Goal: Transaction & Acquisition: Purchase product/service

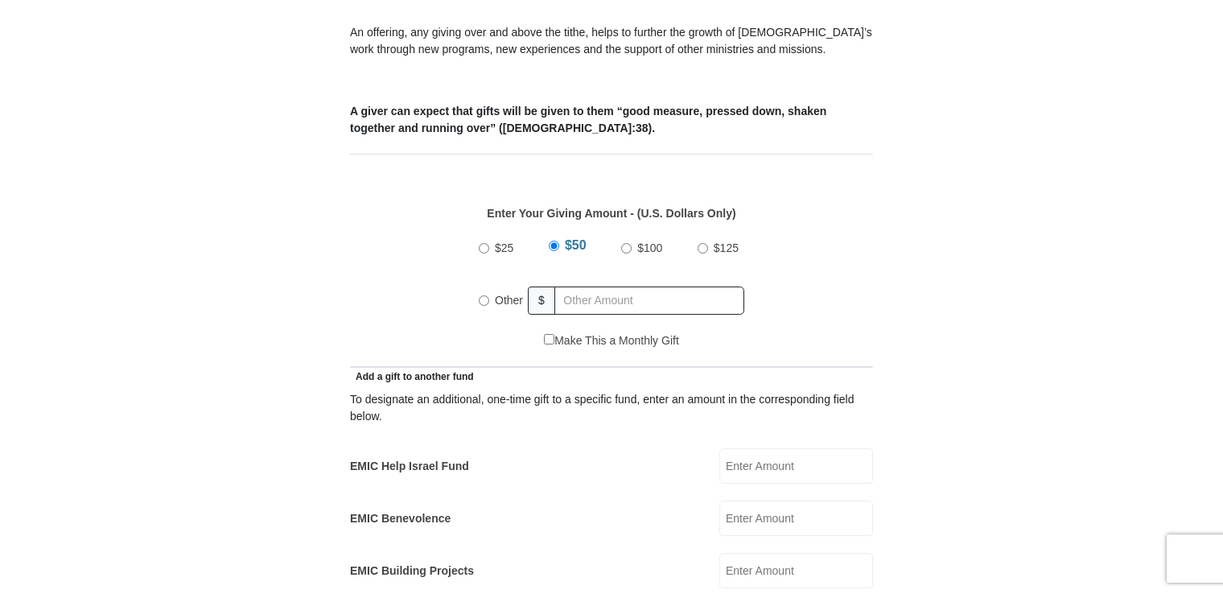
scroll to position [644, 0]
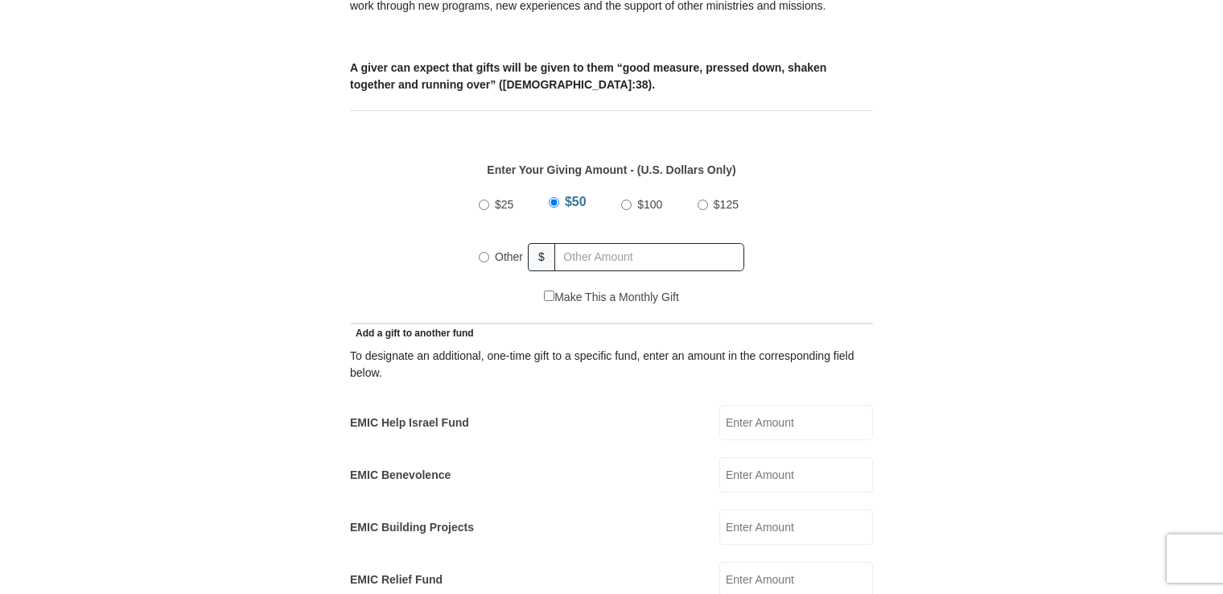
click at [489, 191] on label "$25" at bounding box center [504, 205] width 30 height 28
click at [489, 200] on input "$25" at bounding box center [484, 205] width 10 height 10
radio input "true"
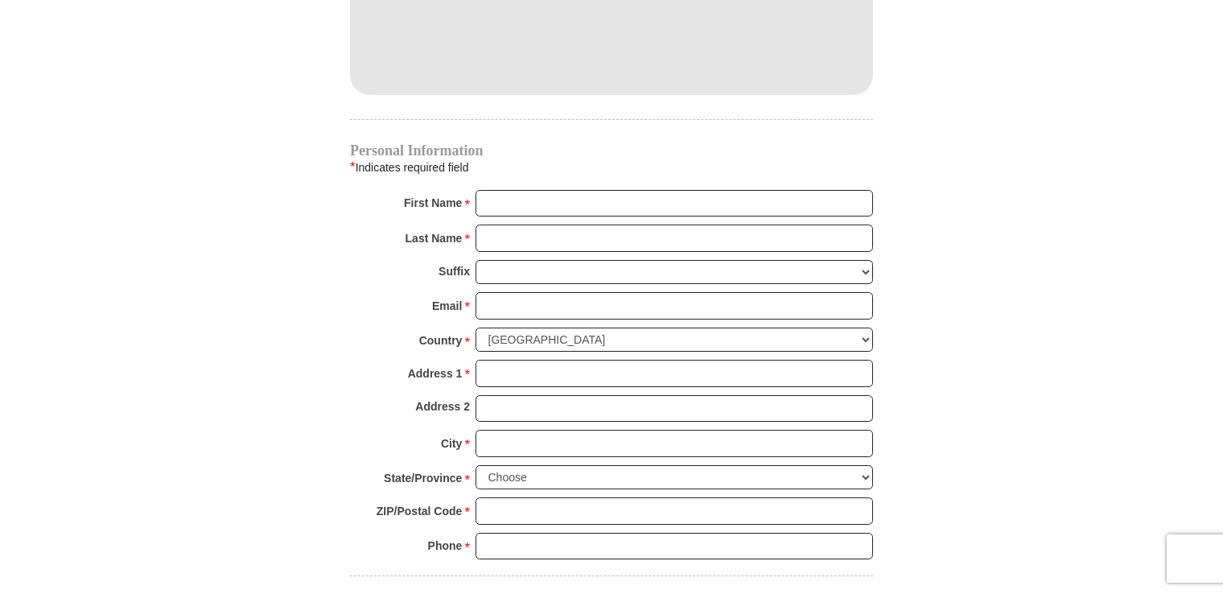
scroll to position [1529, 0]
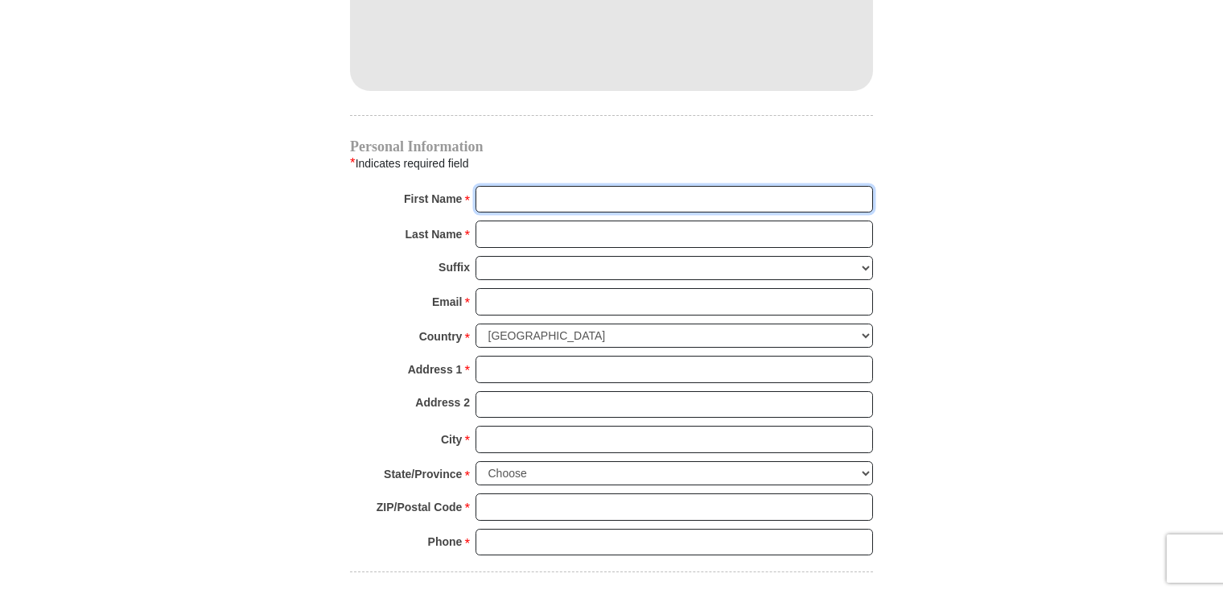
click at [520, 186] on input "First Name *" at bounding box center [675, 199] width 398 height 27
type input "[PERSON_NAME]"
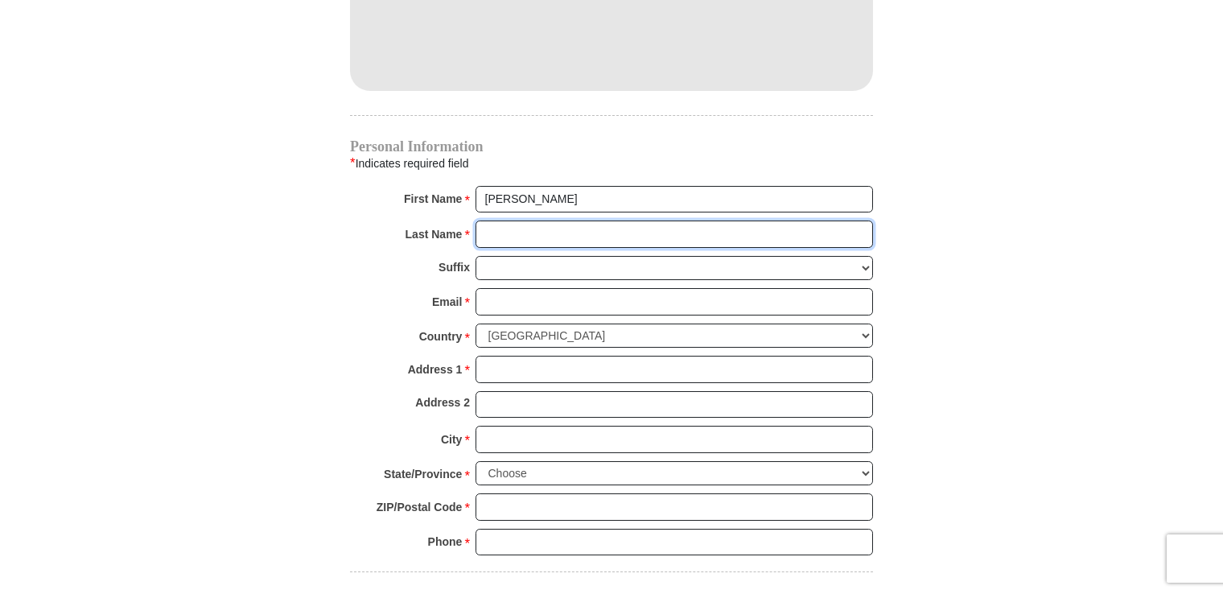
type input "[PERSON_NAME] PAD"
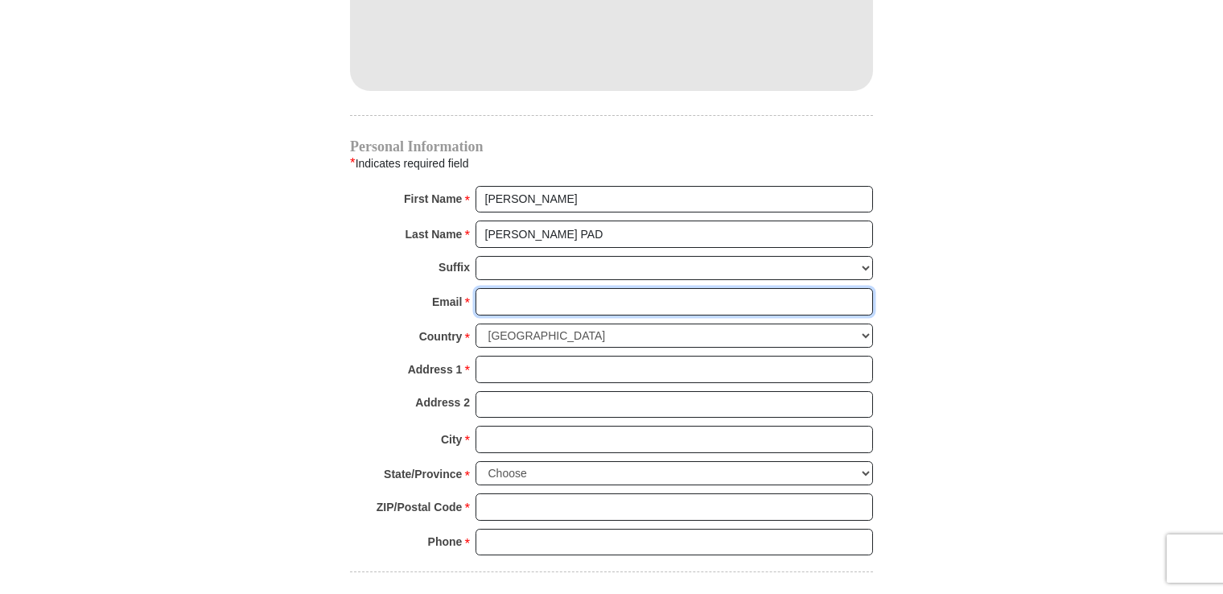
type input "H"
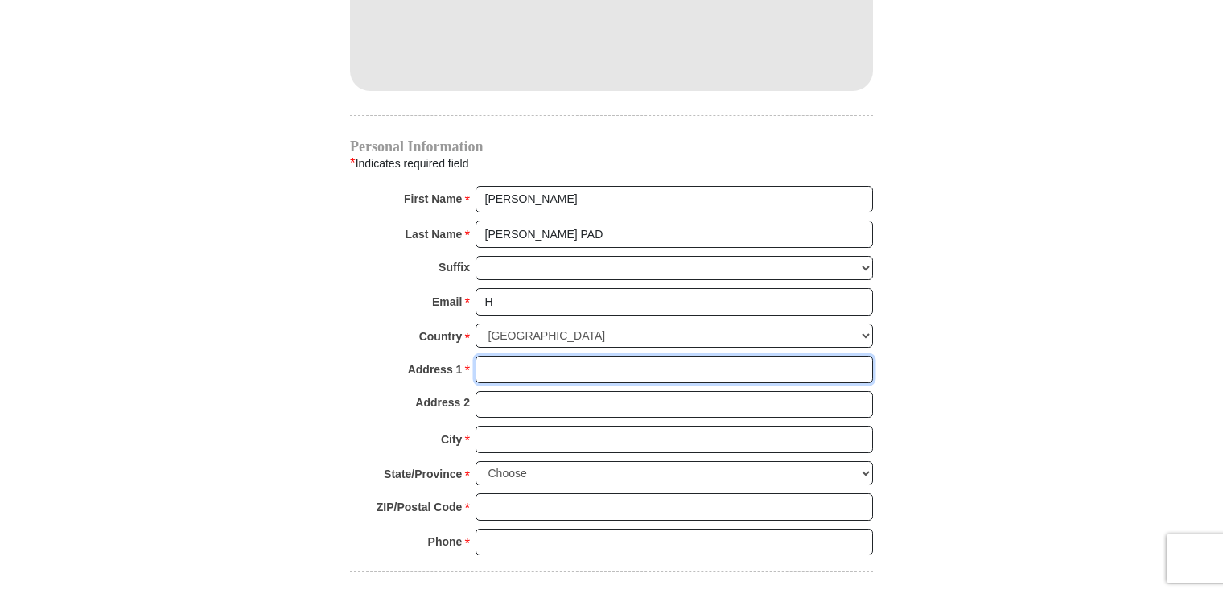
type input "662 SIMON CT"
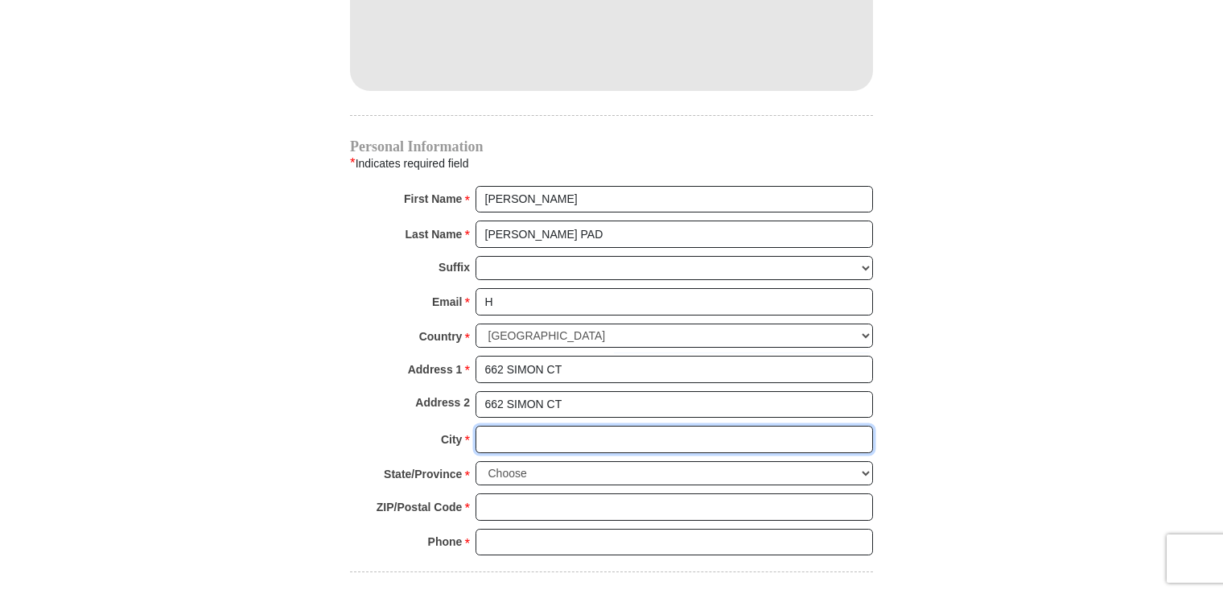
type input "[GEOGRAPHIC_DATA]"
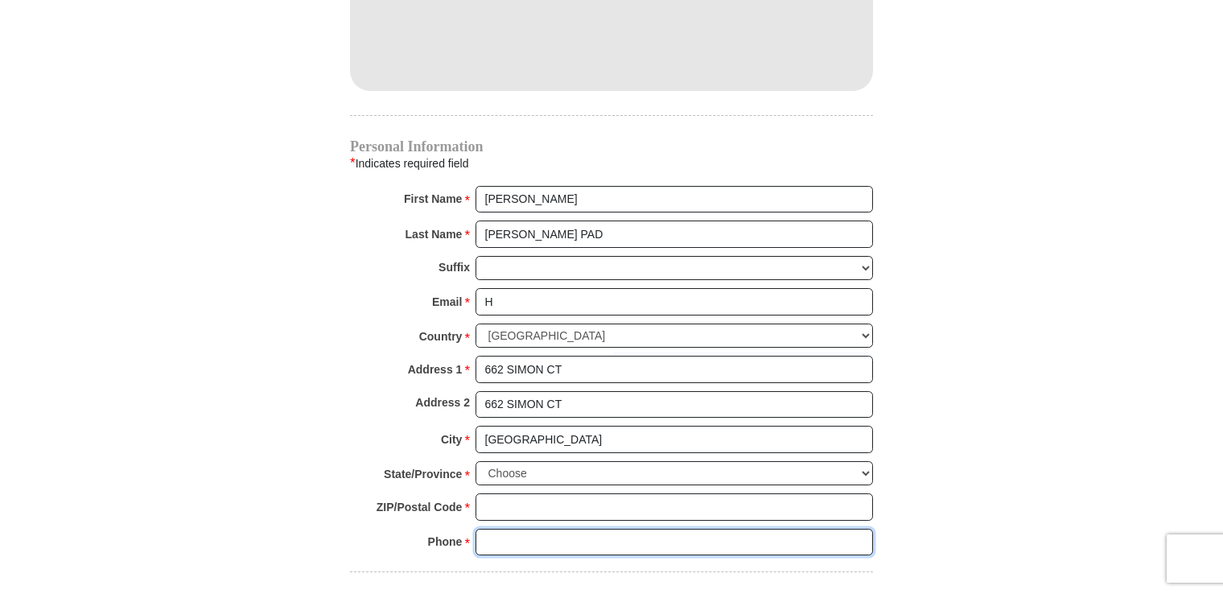
type input "C"
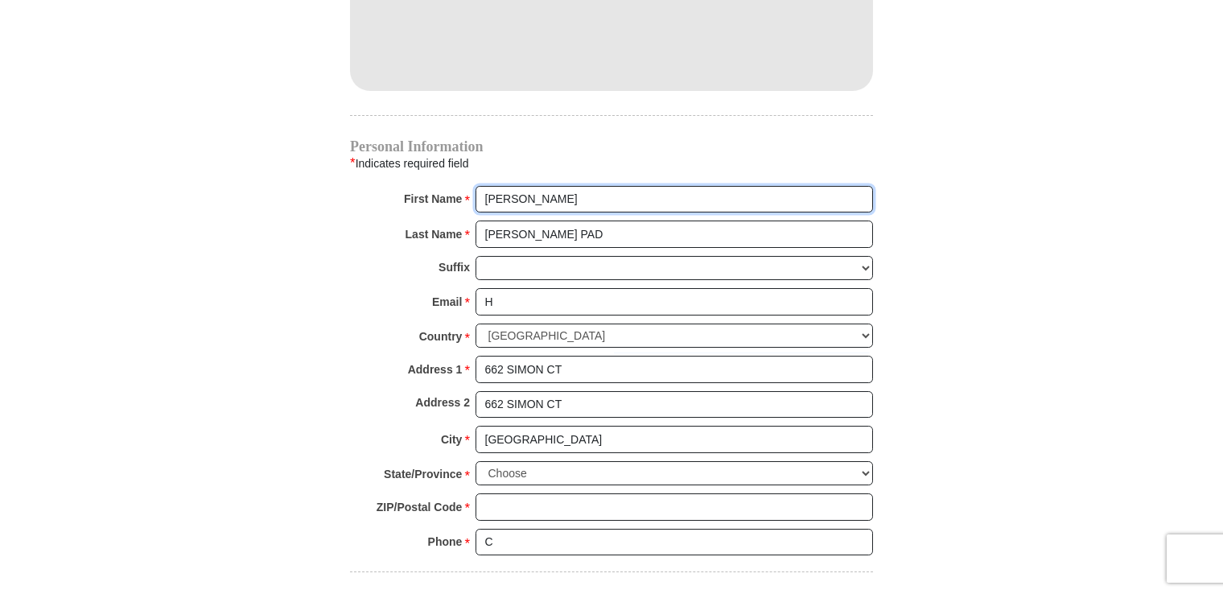
radio input "true"
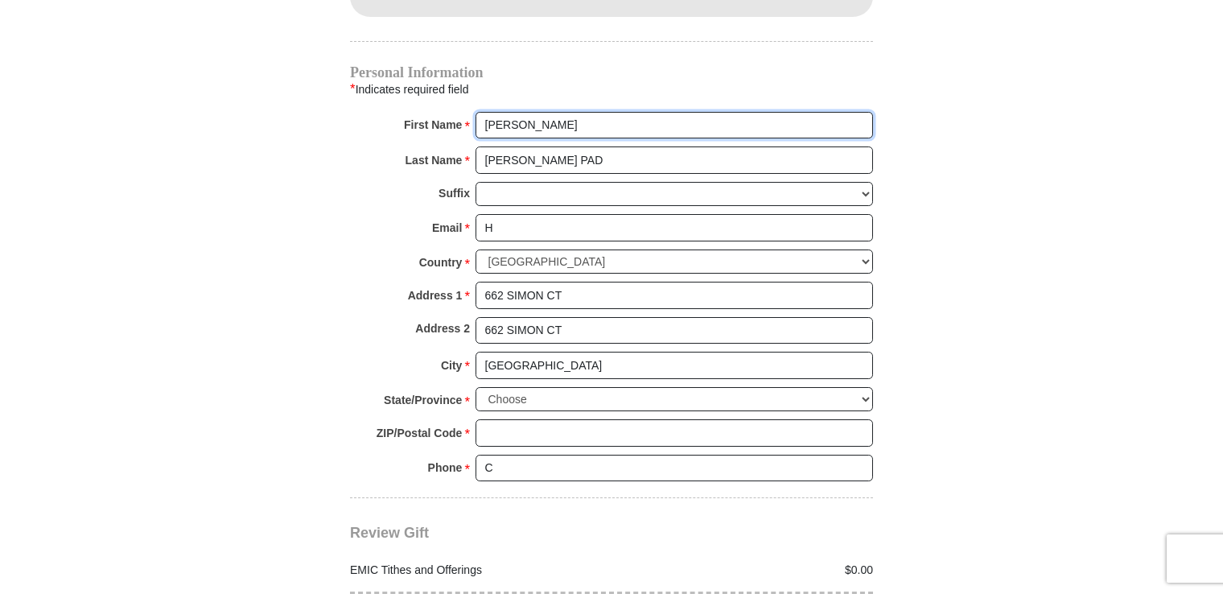
scroll to position [1610, 0]
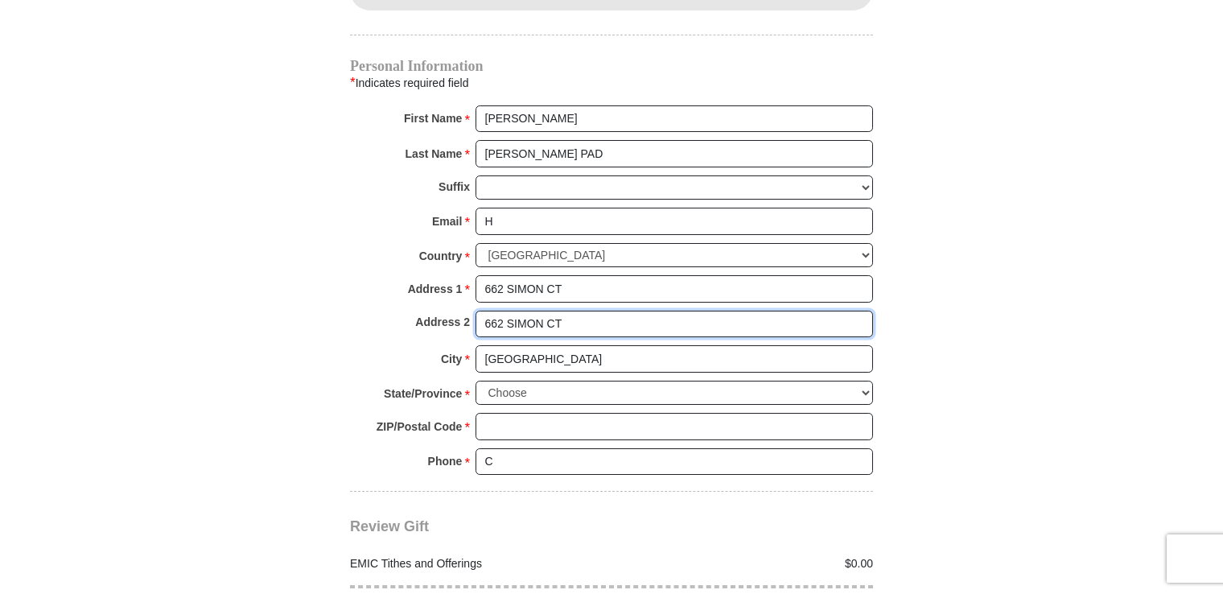
drag, startPoint x: 577, startPoint y: 302, endPoint x: 441, endPoint y: 309, distance: 136.2
click at [441, 311] on div "Address 2 662 SIMON CT" at bounding box center [611, 328] width 523 height 35
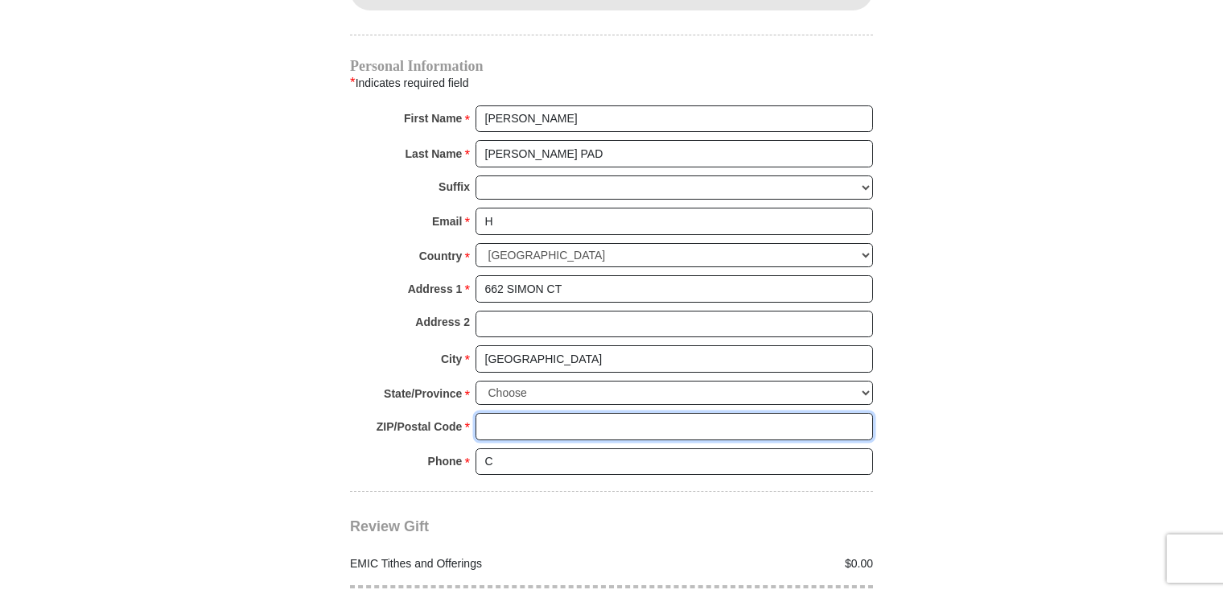
click at [505, 413] on input "ZIP/Postal Code *" at bounding box center [675, 426] width 398 height 27
click at [489, 413] on input "ZIP/Postal Code *" at bounding box center [675, 426] width 398 height 27
click at [502, 413] on input "ZIP/Postal Code *" at bounding box center [675, 426] width 398 height 27
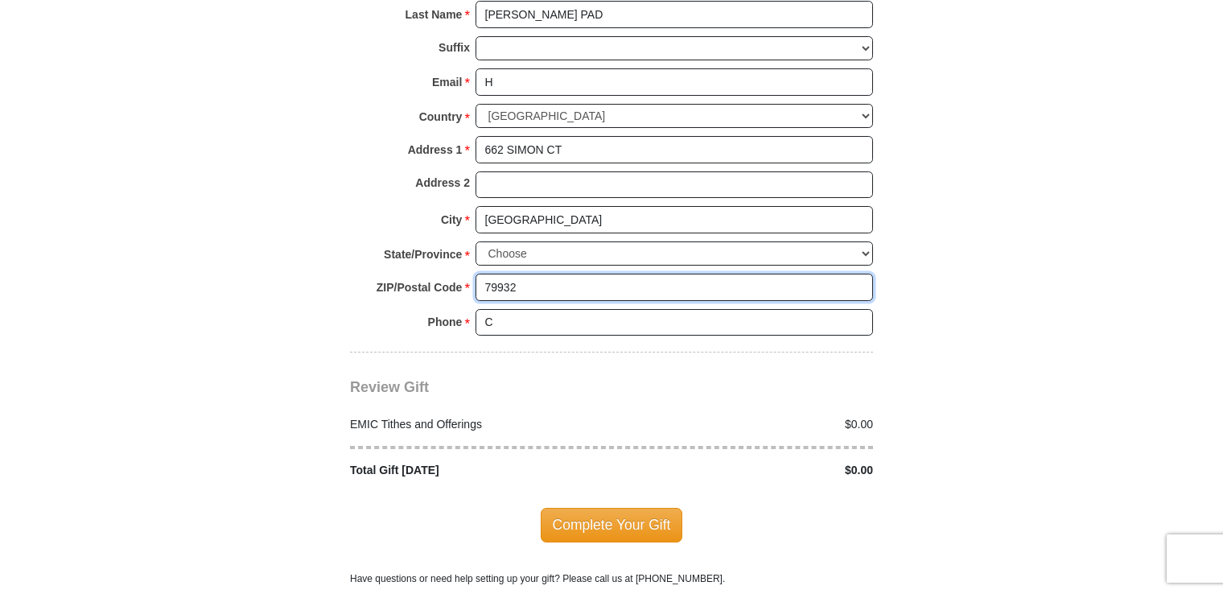
scroll to position [1771, 0]
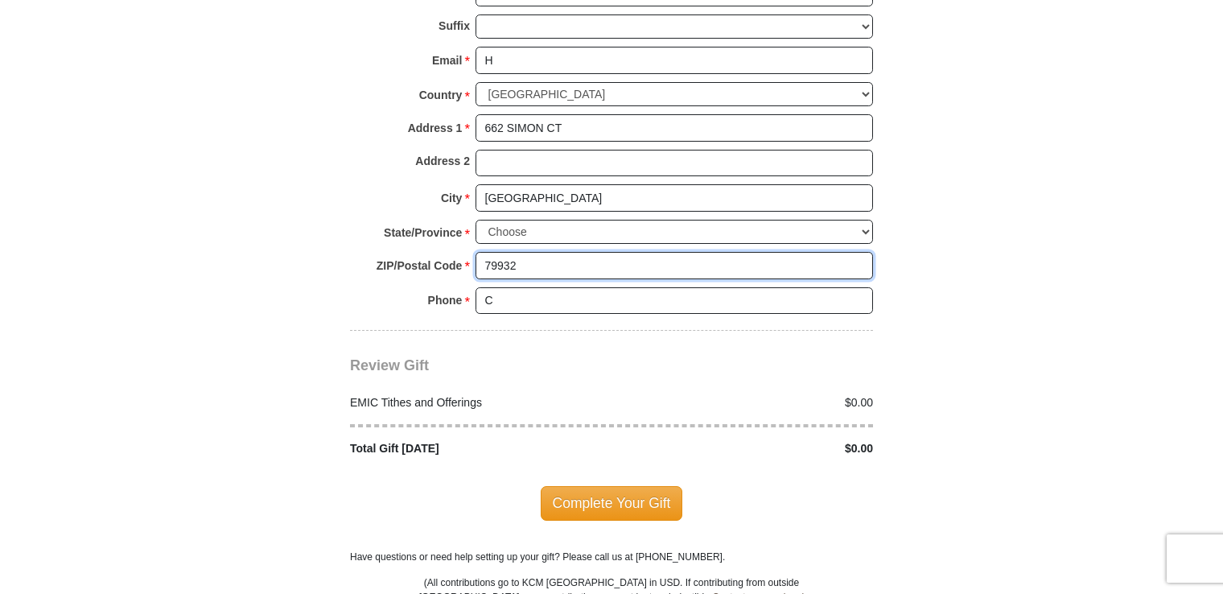
type input "79932"
drag, startPoint x: 502, startPoint y: 275, endPoint x: 467, endPoint y: 284, distance: 36.5
click at [467, 287] on div "Phone * * C Please enter Phone Number Please enter Phone" at bounding box center [611, 304] width 523 height 35
type input "9158201196"
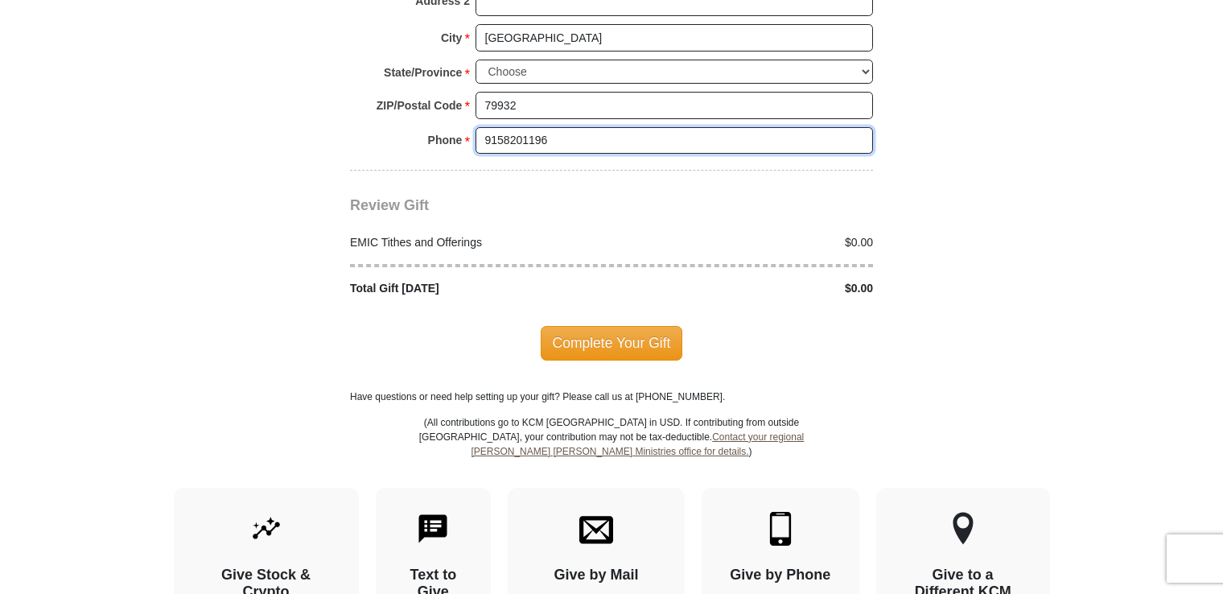
scroll to position [1932, 0]
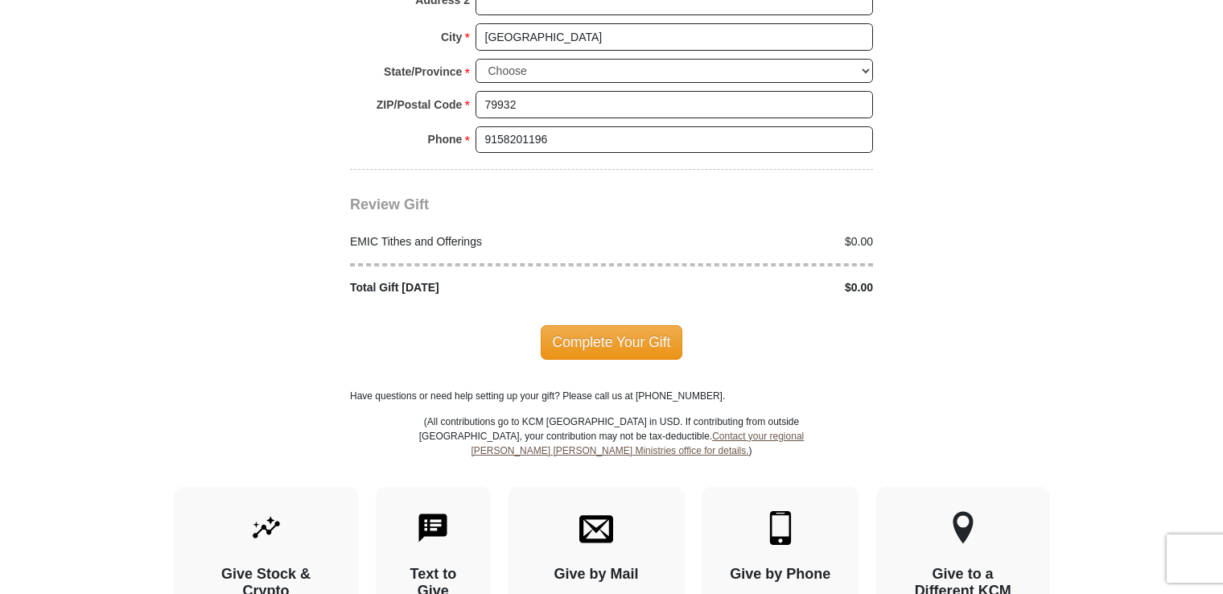
click at [856, 233] on div "$0.00" at bounding box center [747, 241] width 270 height 17
click at [541, 233] on div "EMIC Tithes and Offerings" at bounding box center [477, 241] width 270 height 17
click at [491, 233] on div "EMIC Tithes and Offerings" at bounding box center [477, 241] width 270 height 17
click at [856, 214] on div "EMIC Tithes and Offerings $0.00 Total Gift [DATE] $0.00" at bounding box center [611, 255] width 523 height 82
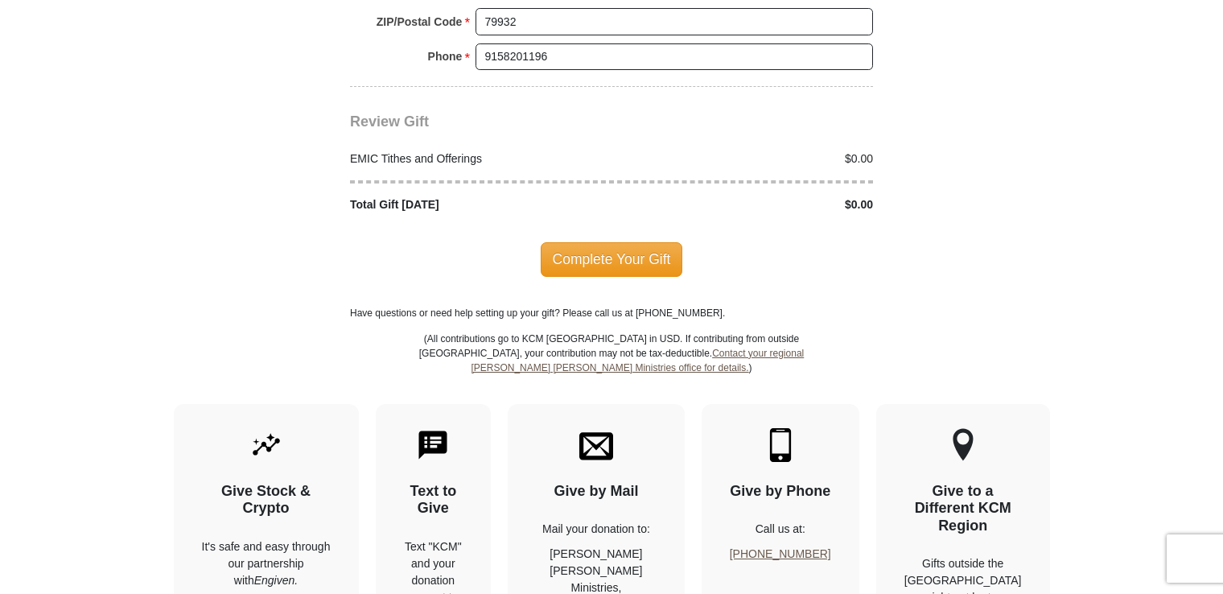
scroll to position [2093, 0]
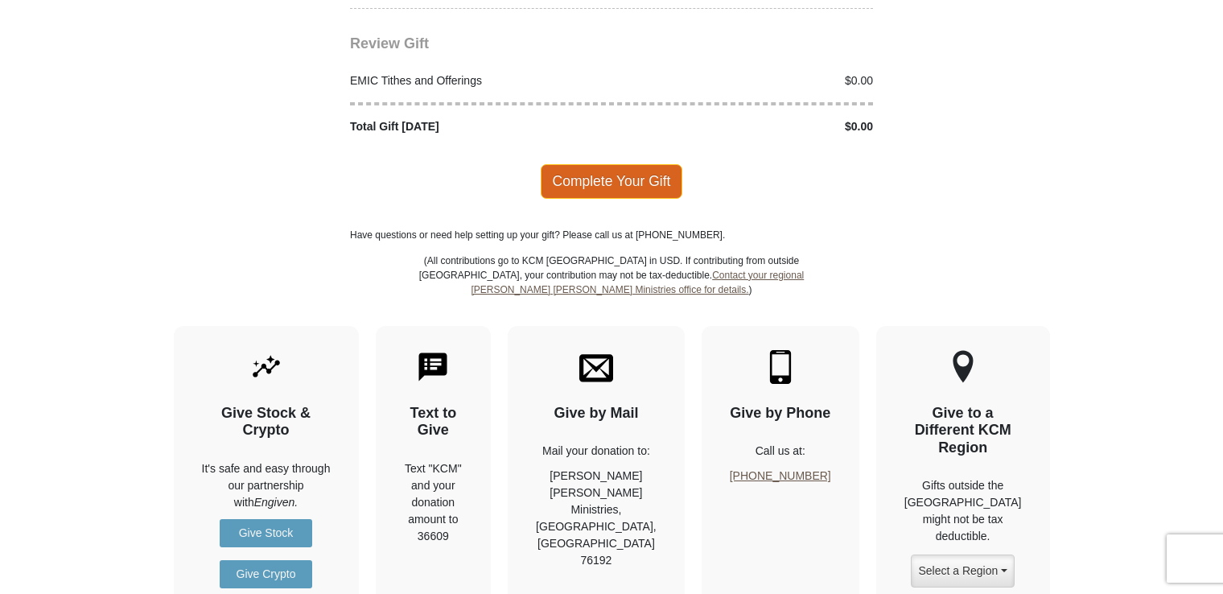
click at [584, 164] on span "Complete Your Gift" at bounding box center [612, 181] width 142 height 34
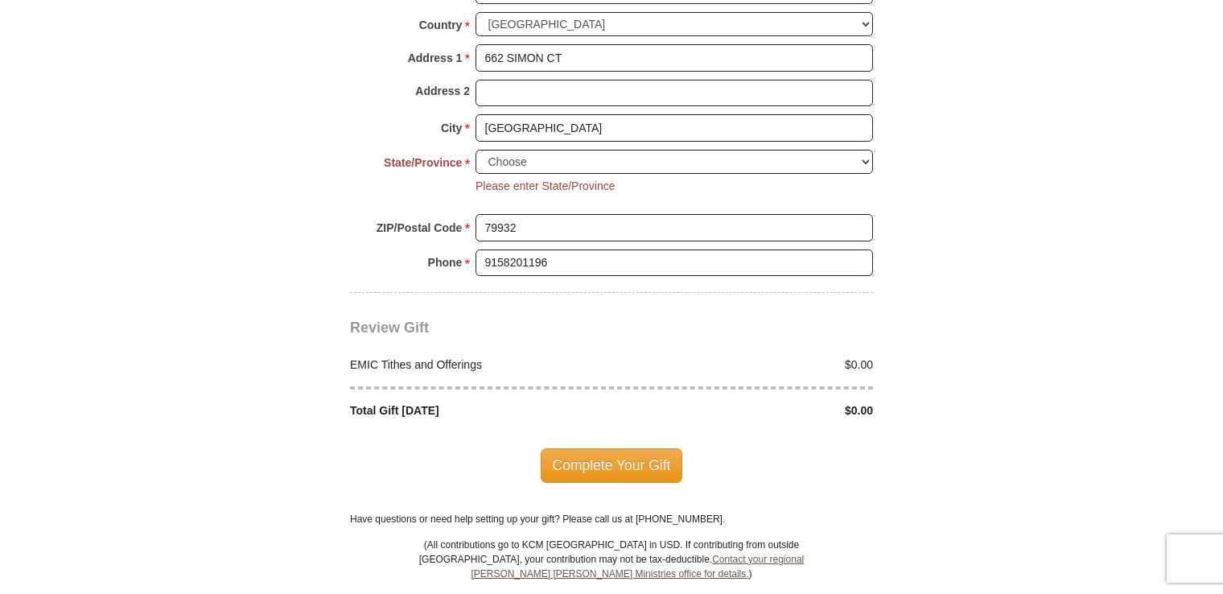
scroll to position [1948, 0]
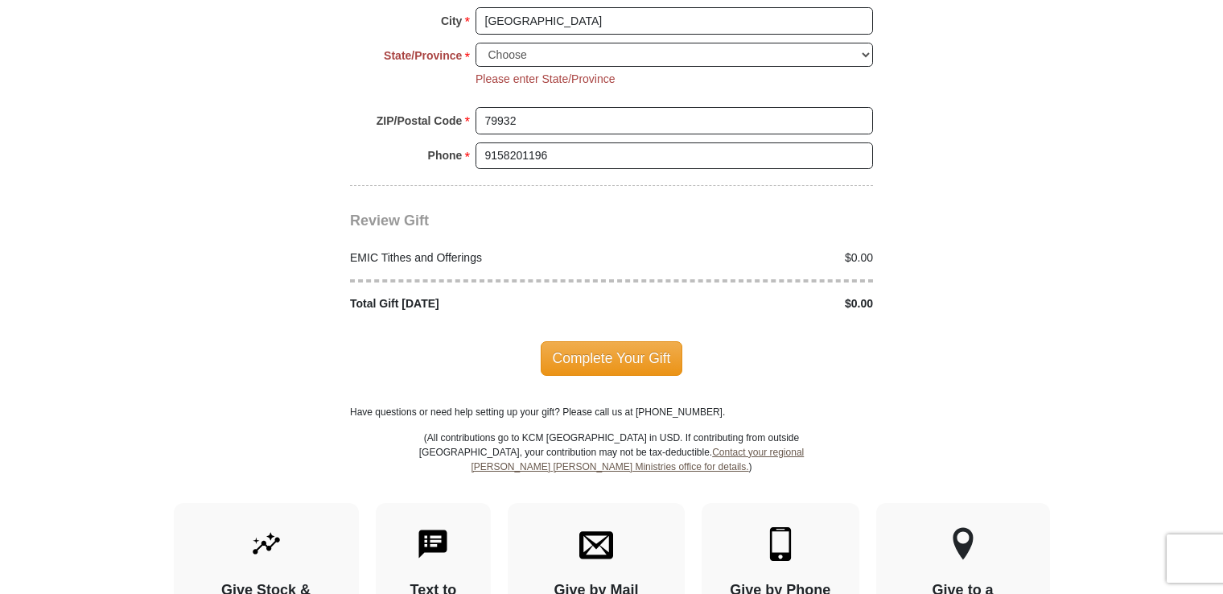
drag, startPoint x: 367, startPoint y: 243, endPoint x: 378, endPoint y: 274, distance: 33.4
click at [367, 266] on div at bounding box center [612, 280] width 540 height 29
click at [379, 295] on div "Total Gift [DATE]" at bounding box center [477, 303] width 270 height 17
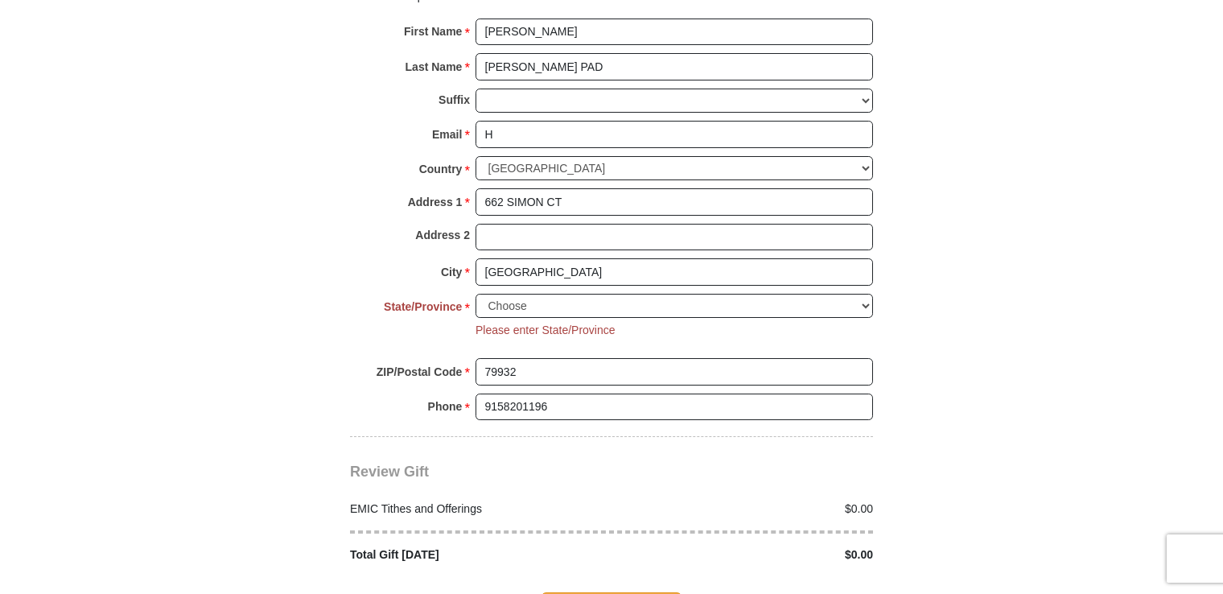
scroll to position [1706, 0]
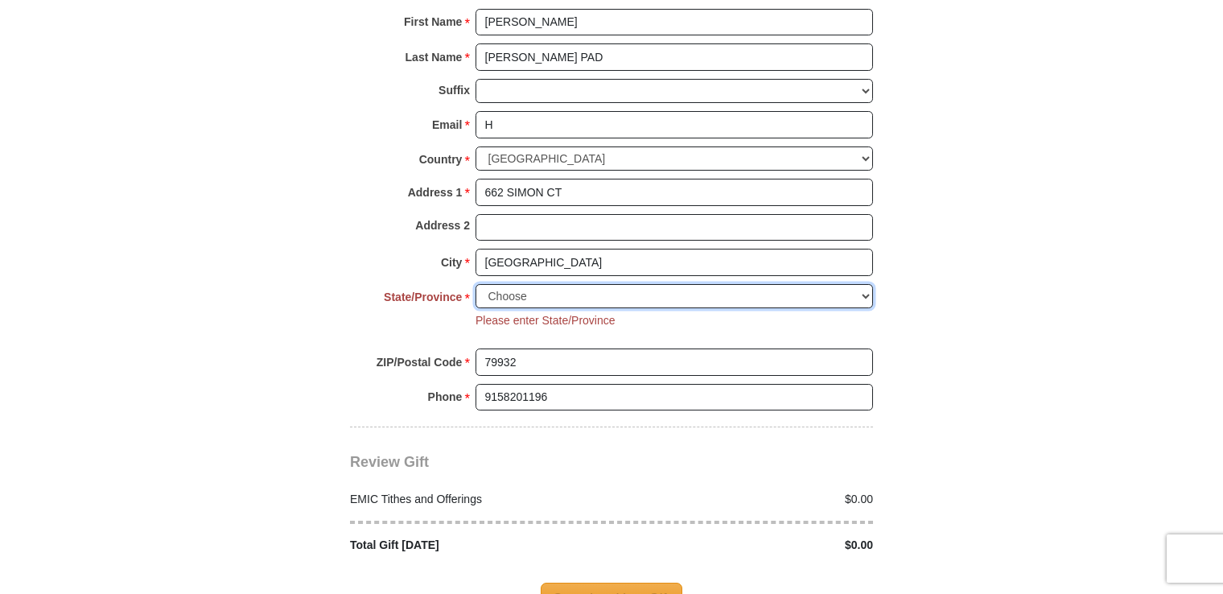
click at [580, 284] on select "Choose [US_STATE] [US_STATE] [US_STATE] [US_STATE] [US_STATE] Armed Forces Amer…" at bounding box center [675, 296] width 398 height 25
click at [368, 217] on div "Address 2" at bounding box center [611, 231] width 523 height 35
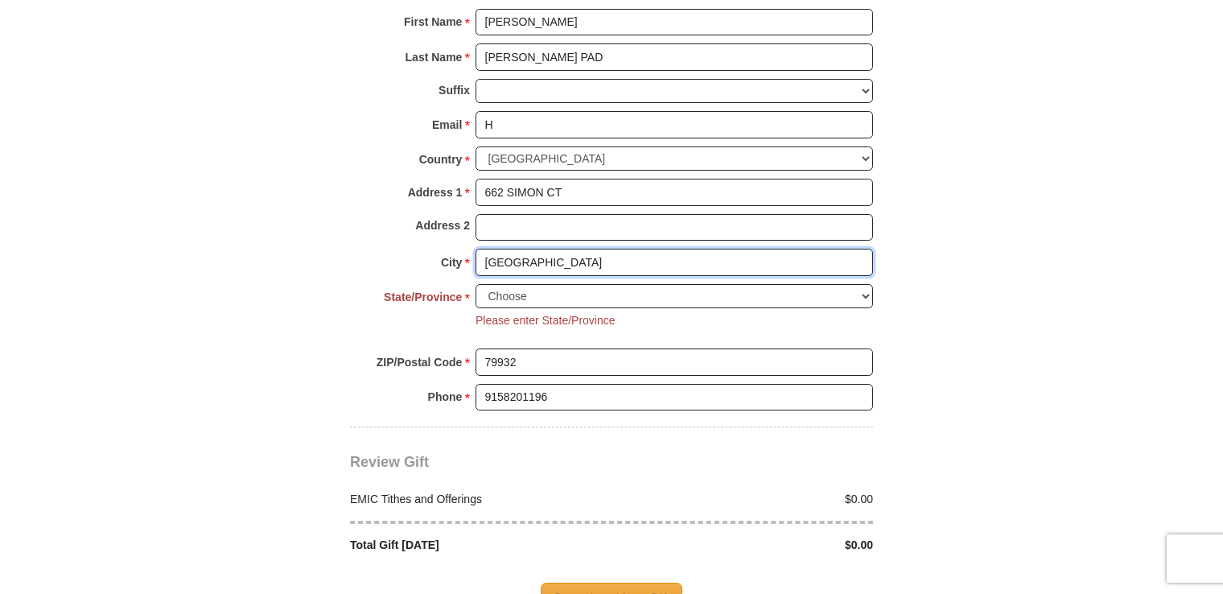
drag, startPoint x: 530, startPoint y: 242, endPoint x: 444, endPoint y: 237, distance: 86.3
click at [444, 249] on div "City * [GEOGRAPHIC_DATA] Please enter City" at bounding box center [611, 266] width 523 height 35
type input "[GEOGRAPHIC_DATA]"
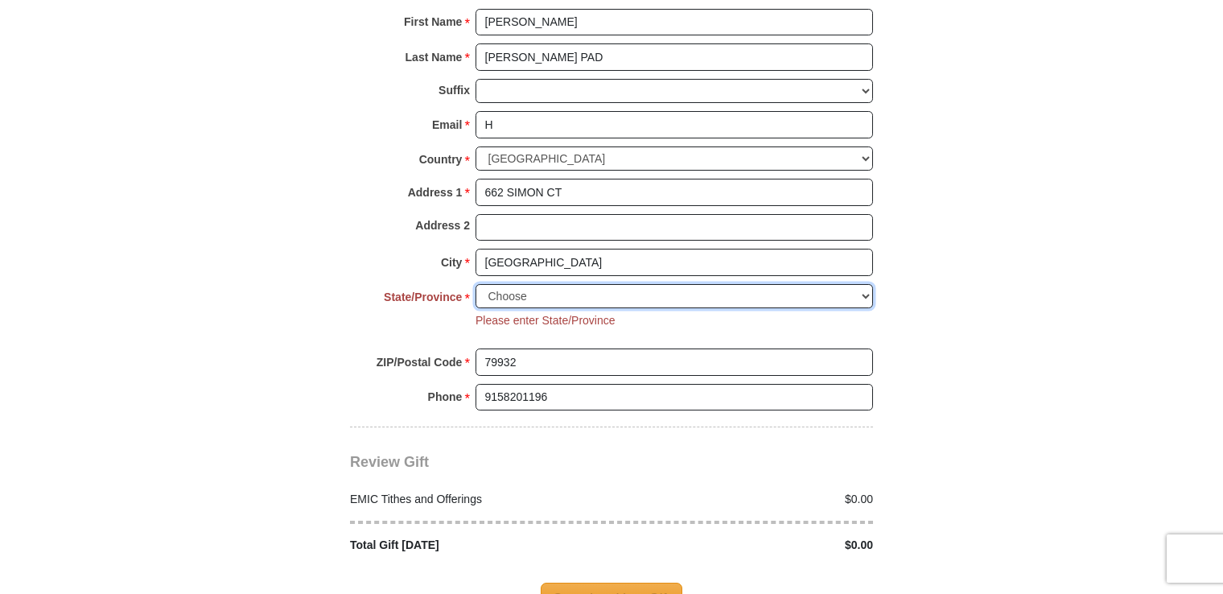
click at [502, 284] on select "Choose [US_STATE] [US_STATE] [US_STATE] [US_STATE] [US_STATE] Armed Forces Amer…" at bounding box center [675, 296] width 398 height 25
drag, startPoint x: 541, startPoint y: 268, endPoint x: 483, endPoint y: 269, distance: 58.0
click at [490, 284] on select "Choose [US_STATE] [US_STATE] [US_STATE] [US_STATE] [US_STATE] Armed Forces Amer…" at bounding box center [675, 296] width 398 height 25
drag, startPoint x: 541, startPoint y: 263, endPoint x: 515, endPoint y: 278, distance: 29.6
click at [515, 284] on select "Choose [US_STATE] [US_STATE] [US_STATE] [US_STATE] [US_STATE] Armed Forces Amer…" at bounding box center [675, 296] width 398 height 25
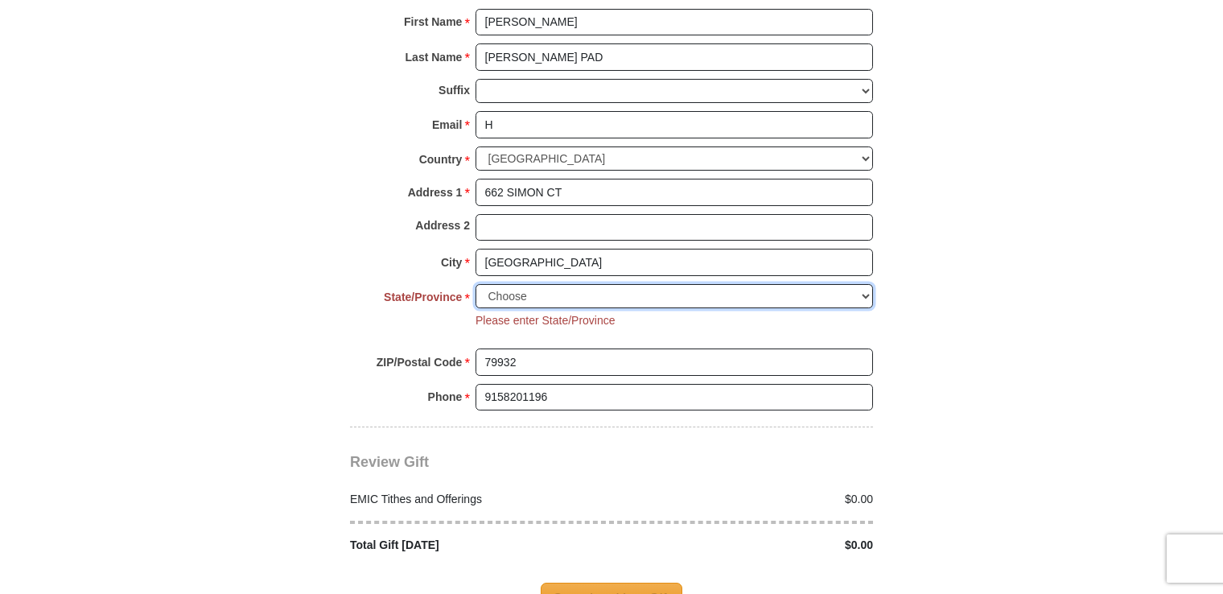
select select "[GEOGRAPHIC_DATA]"
click at [476, 284] on select "Choose [US_STATE] [US_STATE] [US_STATE] [US_STATE] [US_STATE] Armed Forces Amer…" at bounding box center [675, 296] width 398 height 25
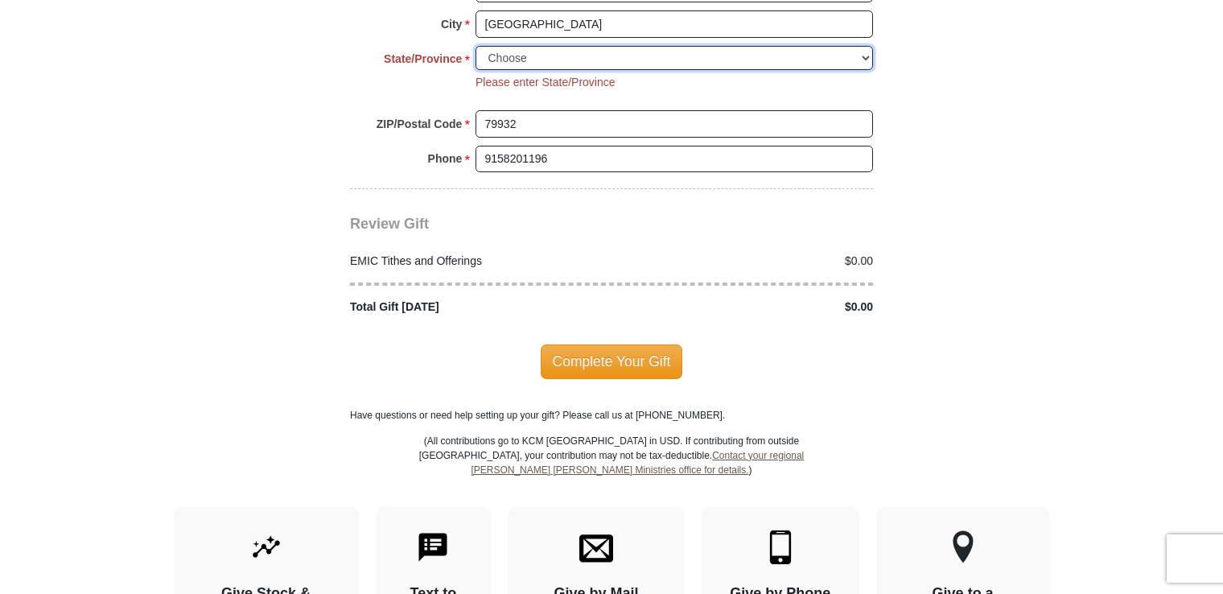
scroll to position [1948, 0]
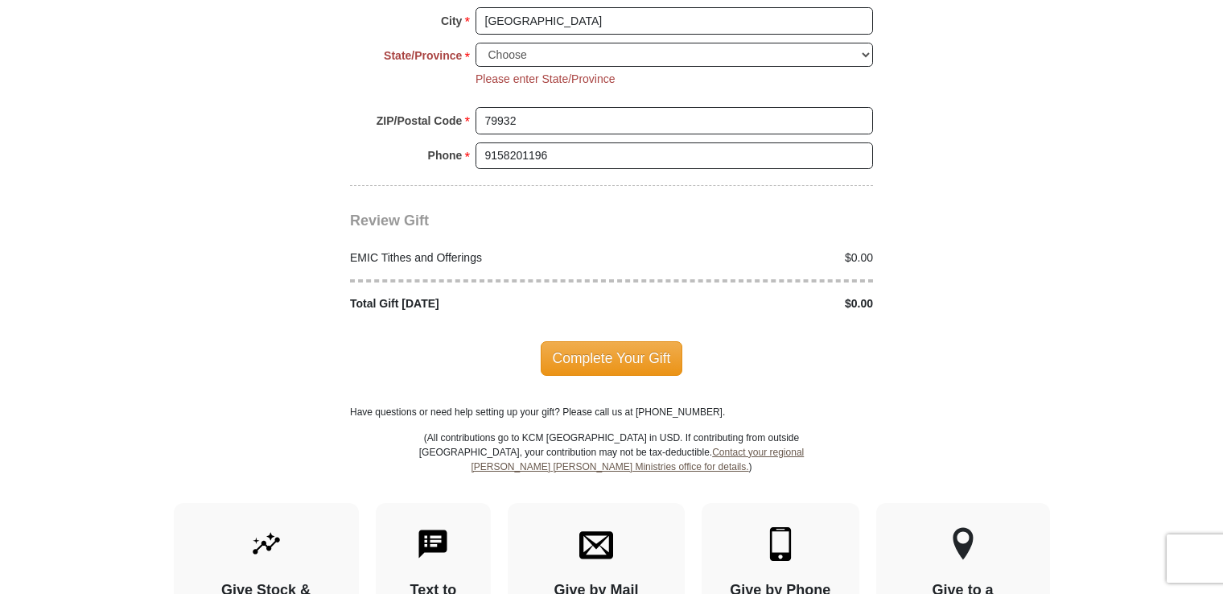
click at [869, 295] on div "$0.00" at bounding box center [747, 303] width 270 height 17
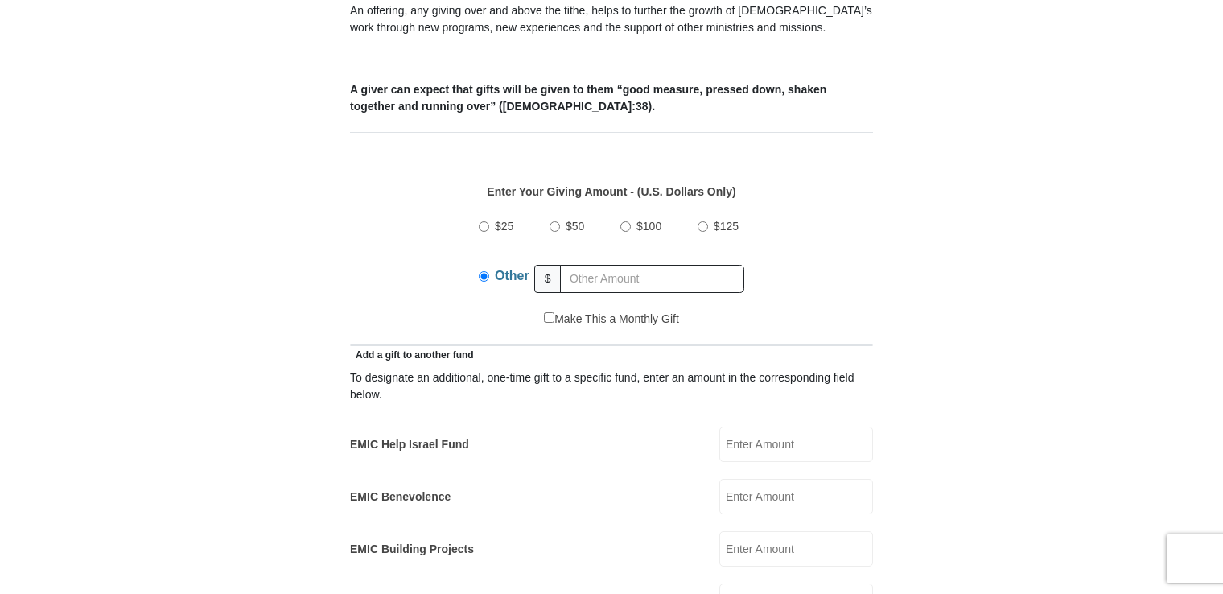
scroll to position [580, 0]
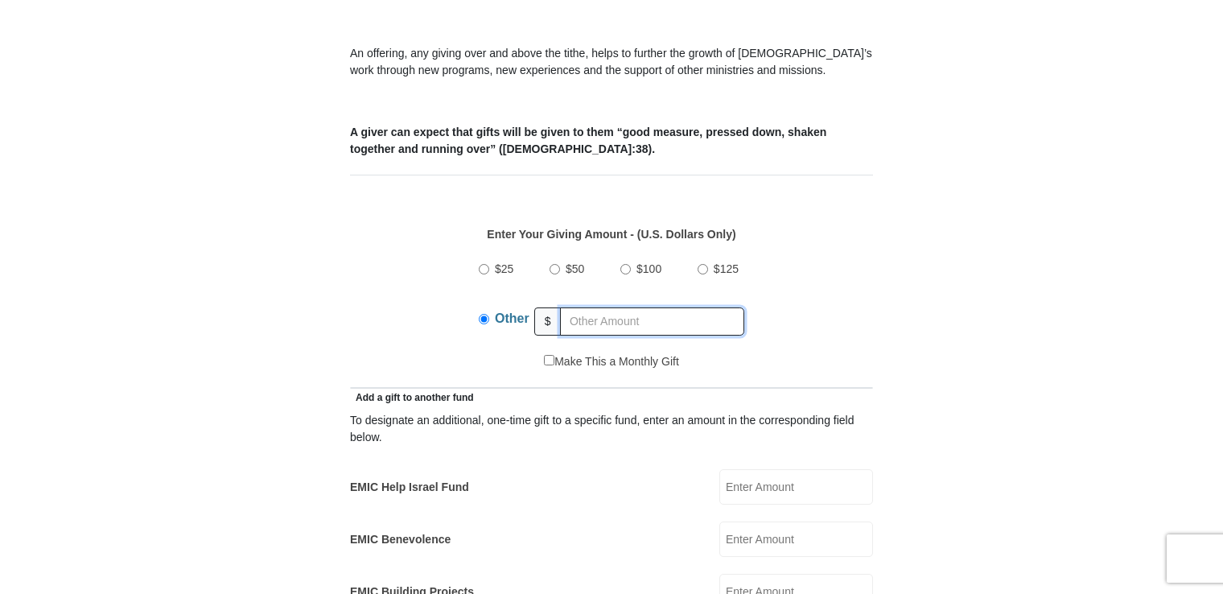
click at [587, 307] on input "text" at bounding box center [652, 321] width 184 height 28
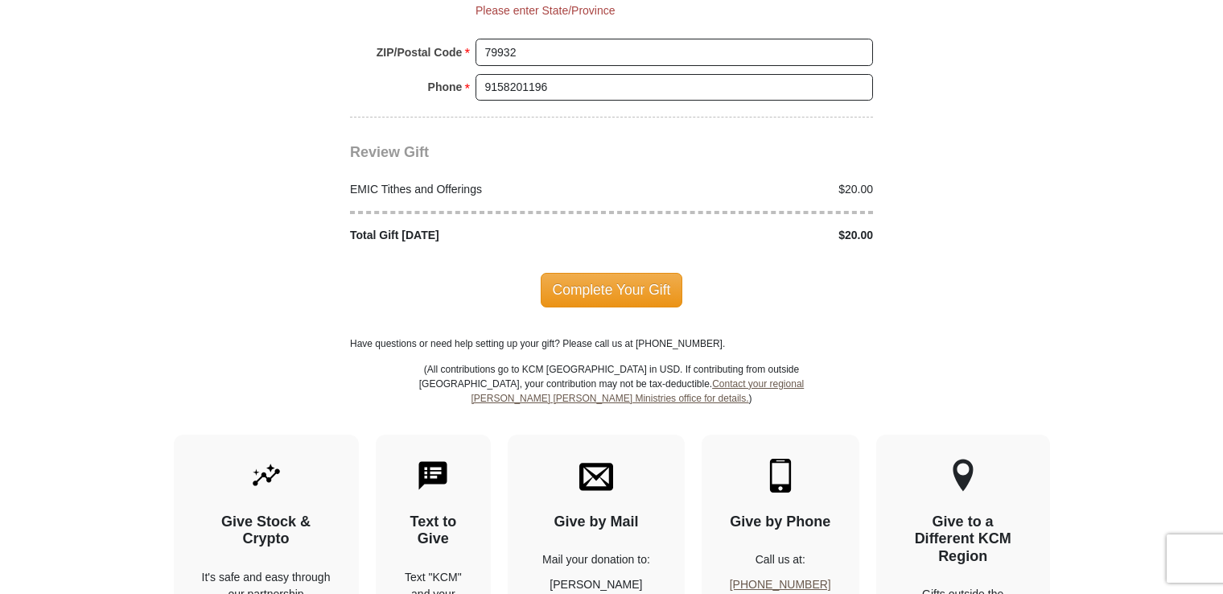
scroll to position [2028, 0]
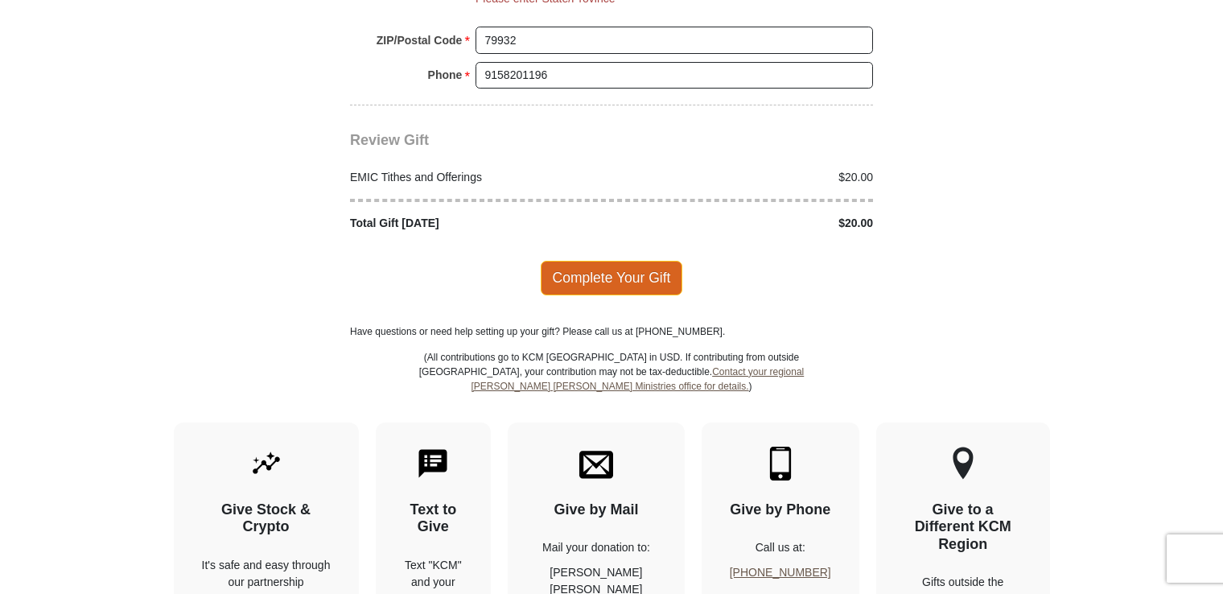
type input "20"
click at [601, 261] on span "Complete Your Gift" at bounding box center [612, 278] width 142 height 34
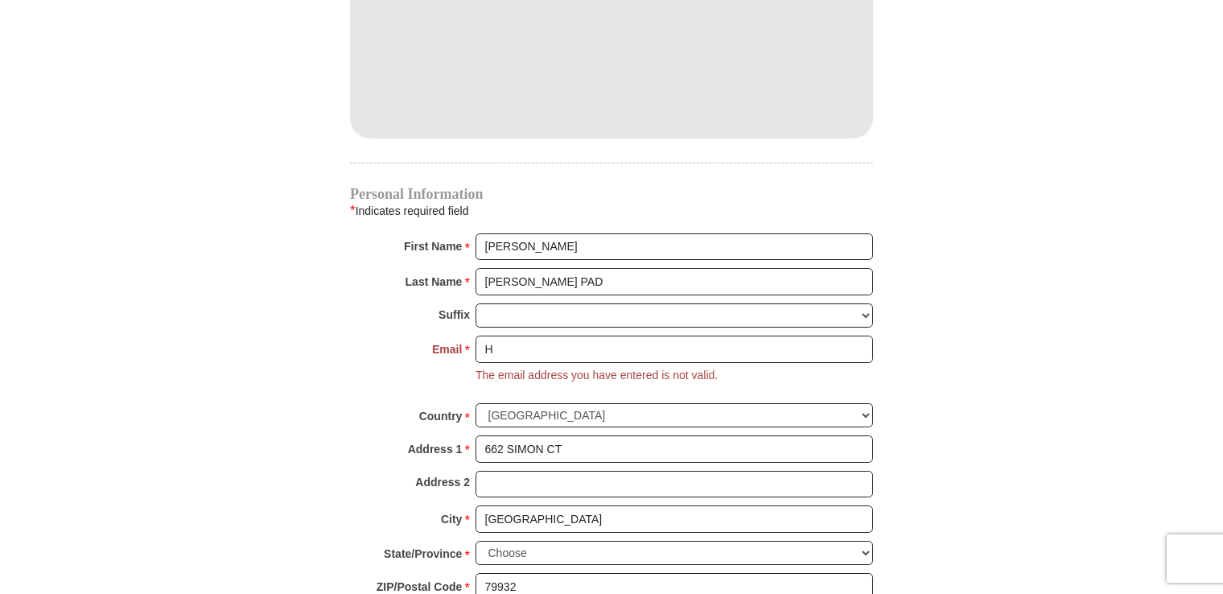
scroll to position [1458, 0]
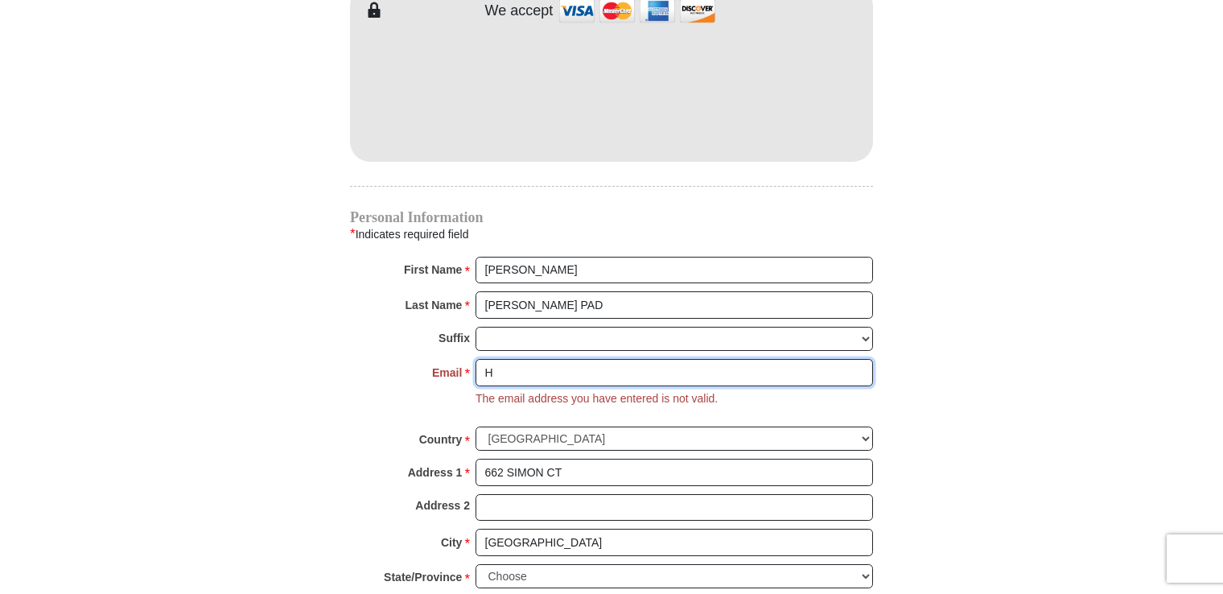
drag, startPoint x: 523, startPoint y: 349, endPoint x: 433, endPoint y: 357, distance: 90.6
click at [433, 359] on div "Email * H Please enter Email The email address you have entered is not valid." at bounding box center [611, 393] width 523 height 68
click at [489, 359] on input "g" at bounding box center [675, 372] width 398 height 27
type input "[EMAIL_ADDRESS][DOMAIN_NAME]"
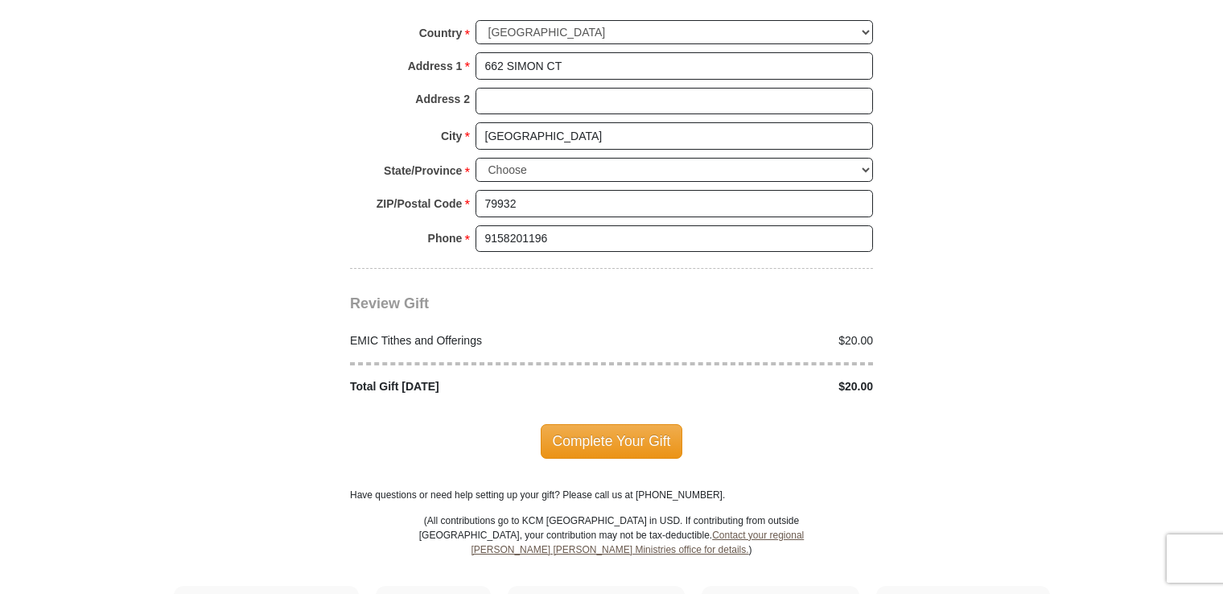
scroll to position [1941, 0]
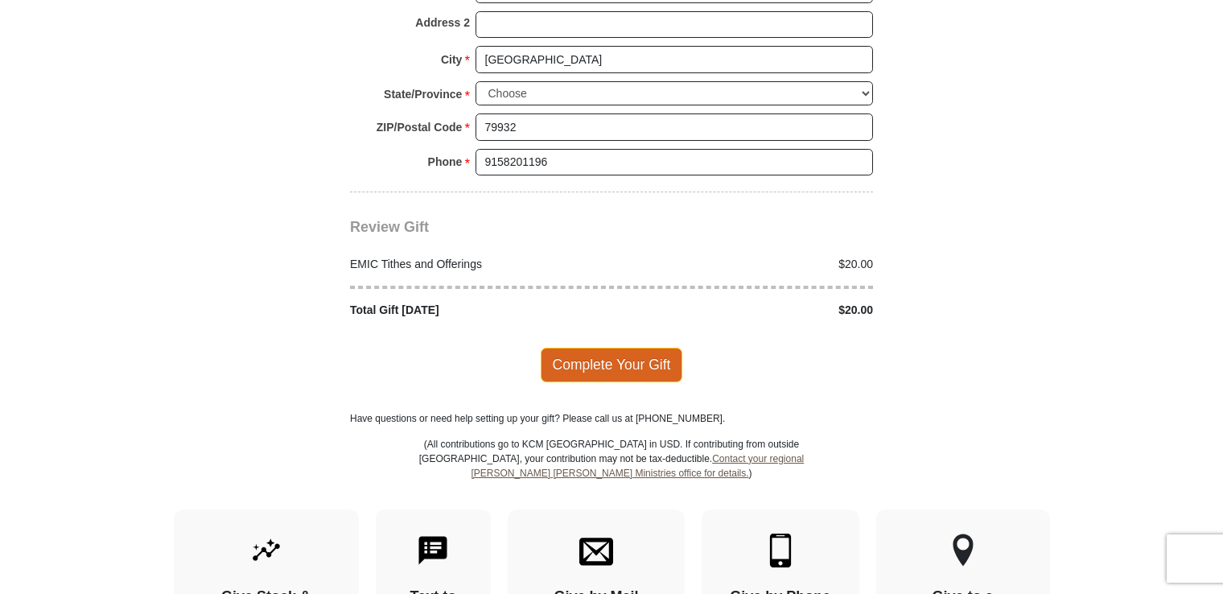
click at [597, 348] on span "Complete Your Gift" at bounding box center [612, 365] width 142 height 34
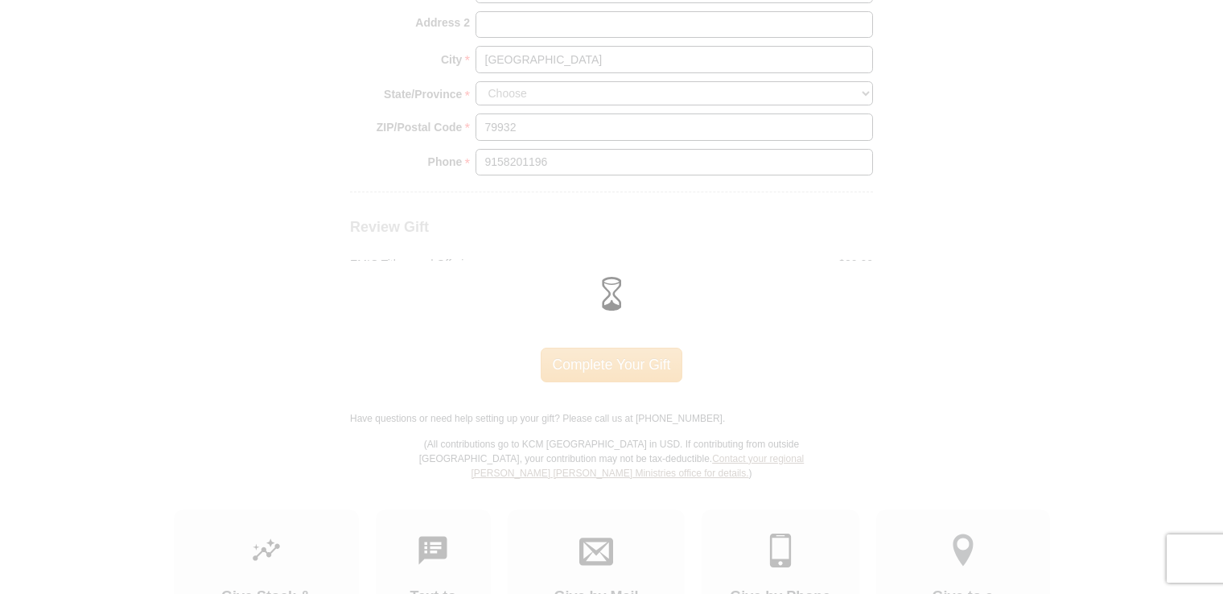
scroll to position [1909, 0]
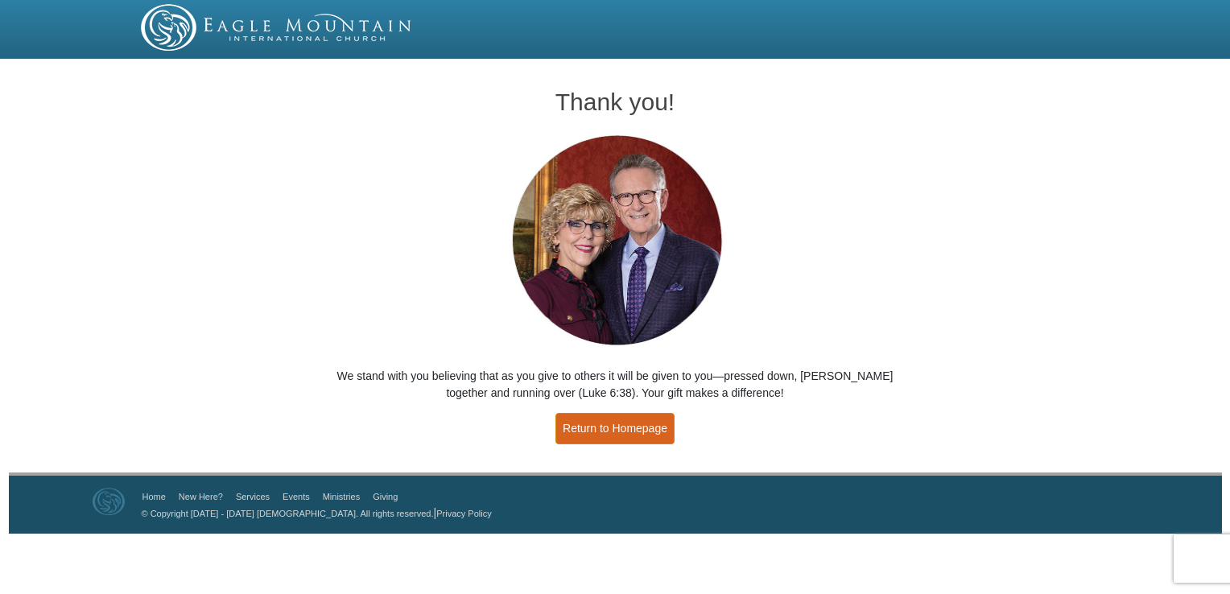
click at [592, 428] on link "Return to Homepage" at bounding box center [614, 428] width 119 height 31
